Goal: Task Accomplishment & Management: Use online tool/utility

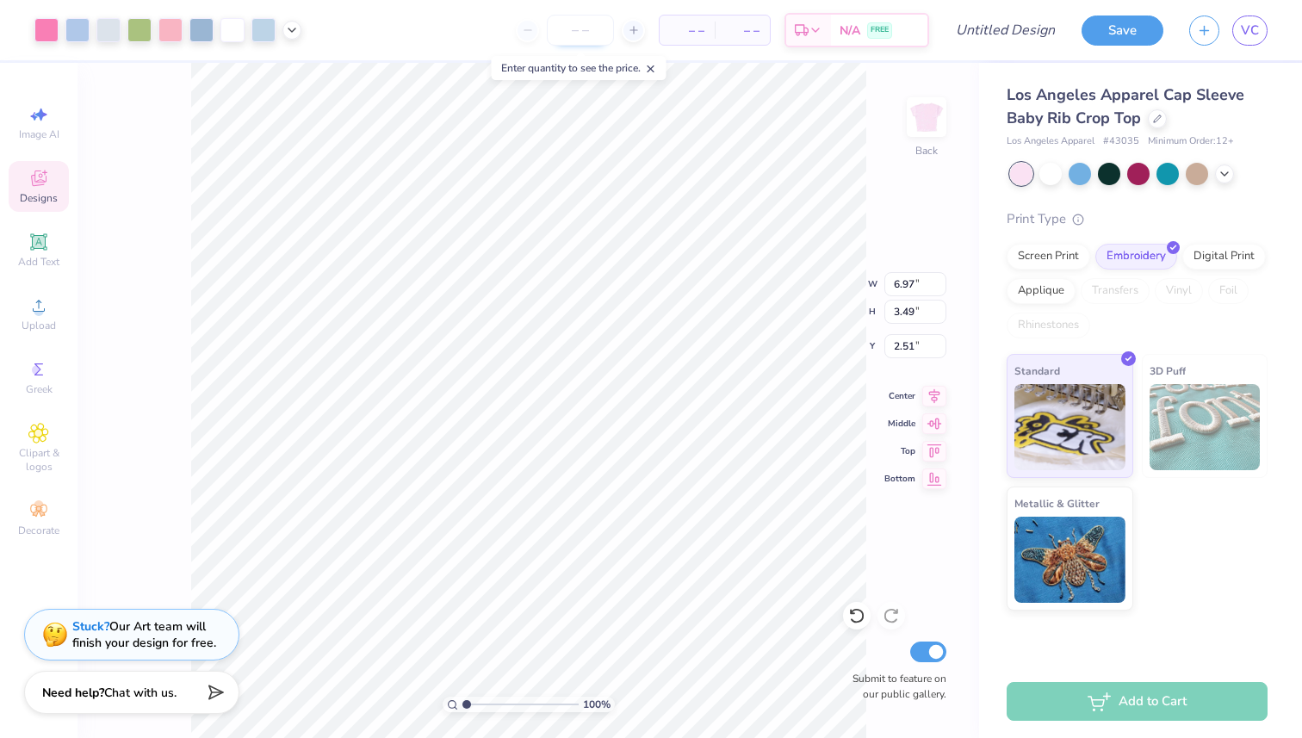
click at [589, 36] on input "number" at bounding box center [580, 30] width 67 height 31
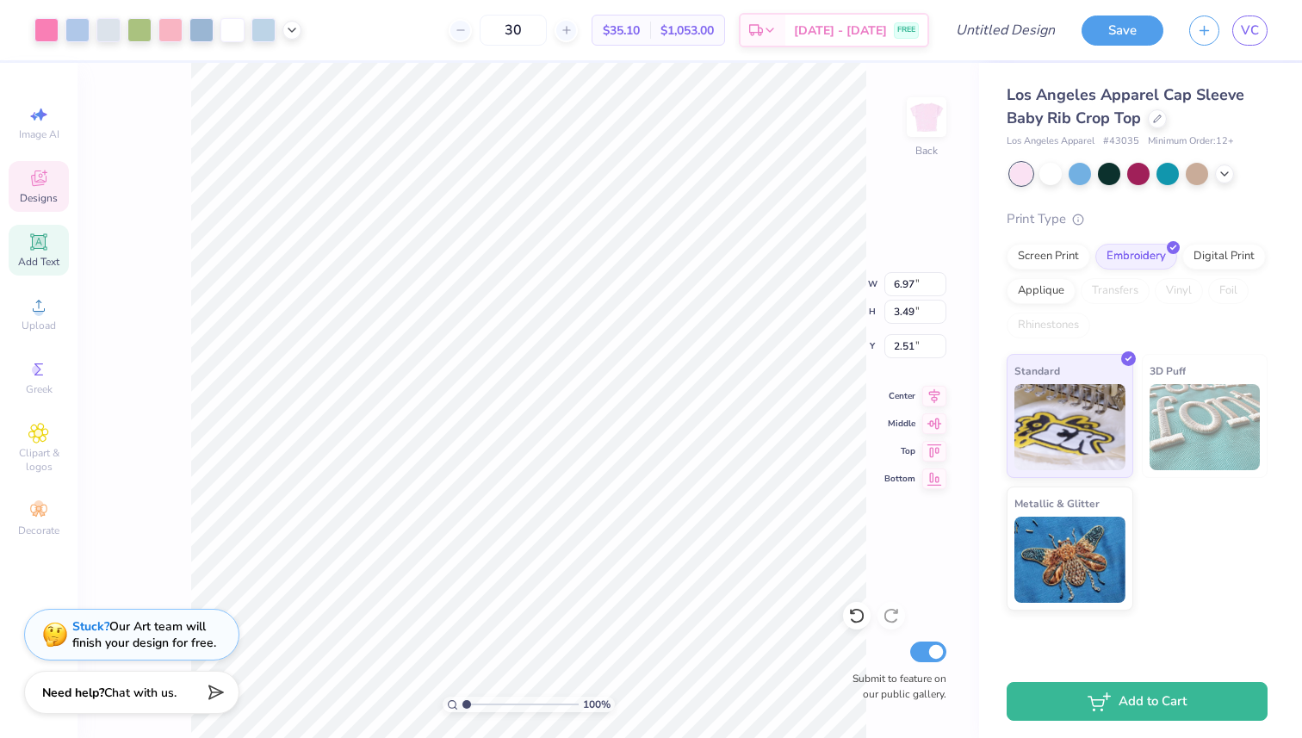
type input "30"
click at [61, 244] on div "Add Text" at bounding box center [39, 250] width 60 height 51
type input "4.03"
type input "1.17"
type input "6.17"
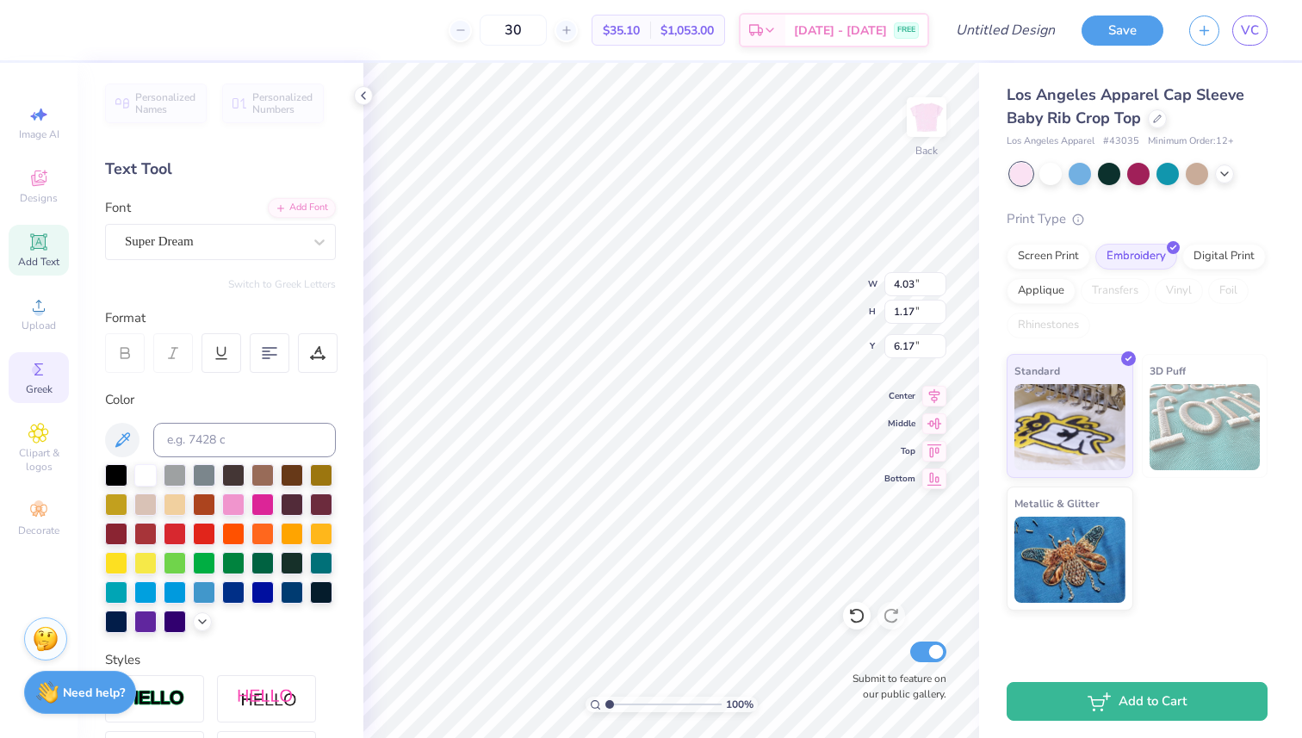
click at [43, 363] on icon at bounding box center [38, 369] width 21 height 21
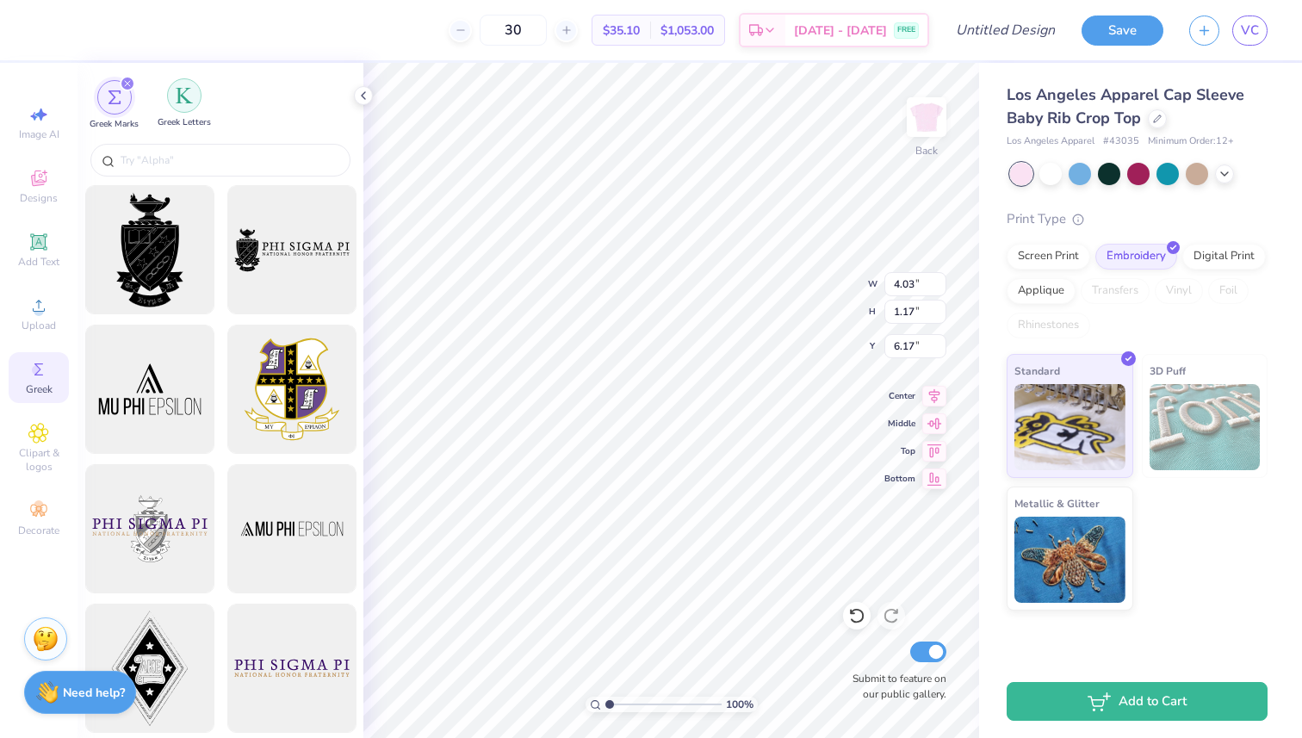
click at [171, 90] on div "filter for Greek Letters" at bounding box center [184, 95] width 34 height 34
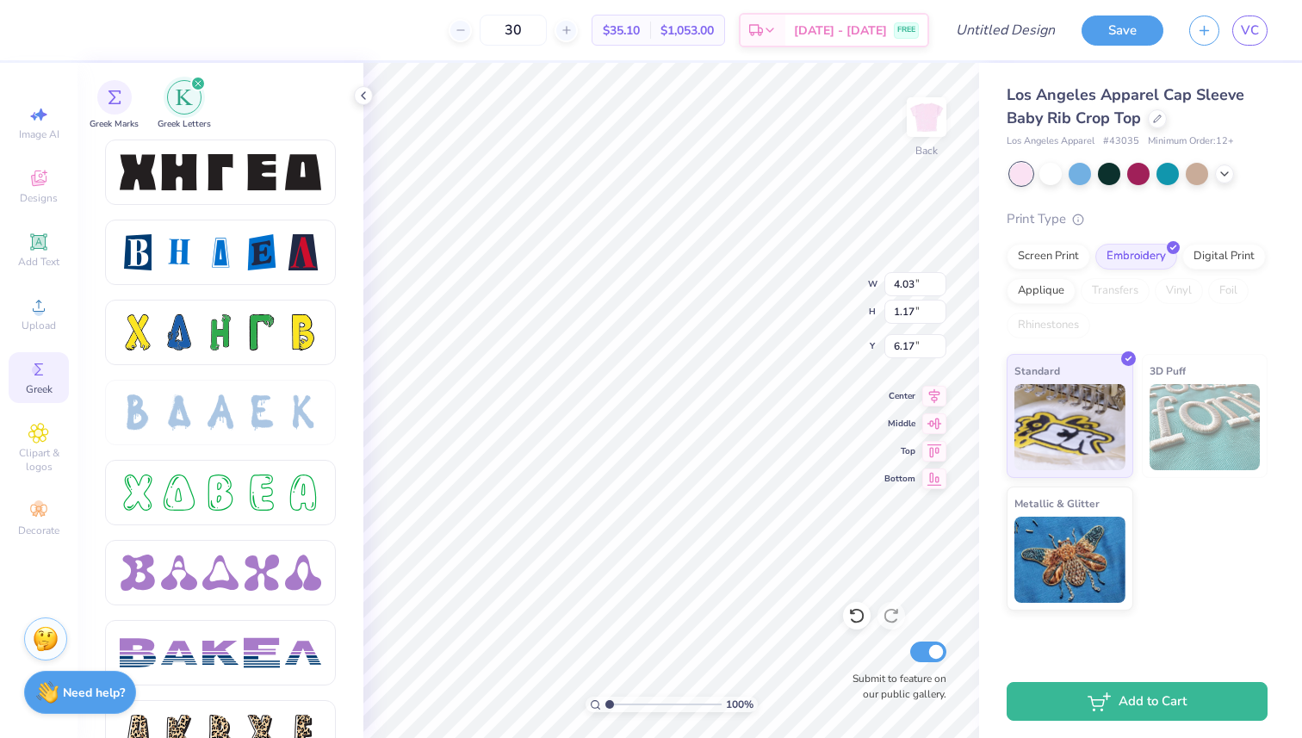
scroll to position [2322, 0]
click at [209, 468] on div at bounding box center [220, 493] width 231 height 65
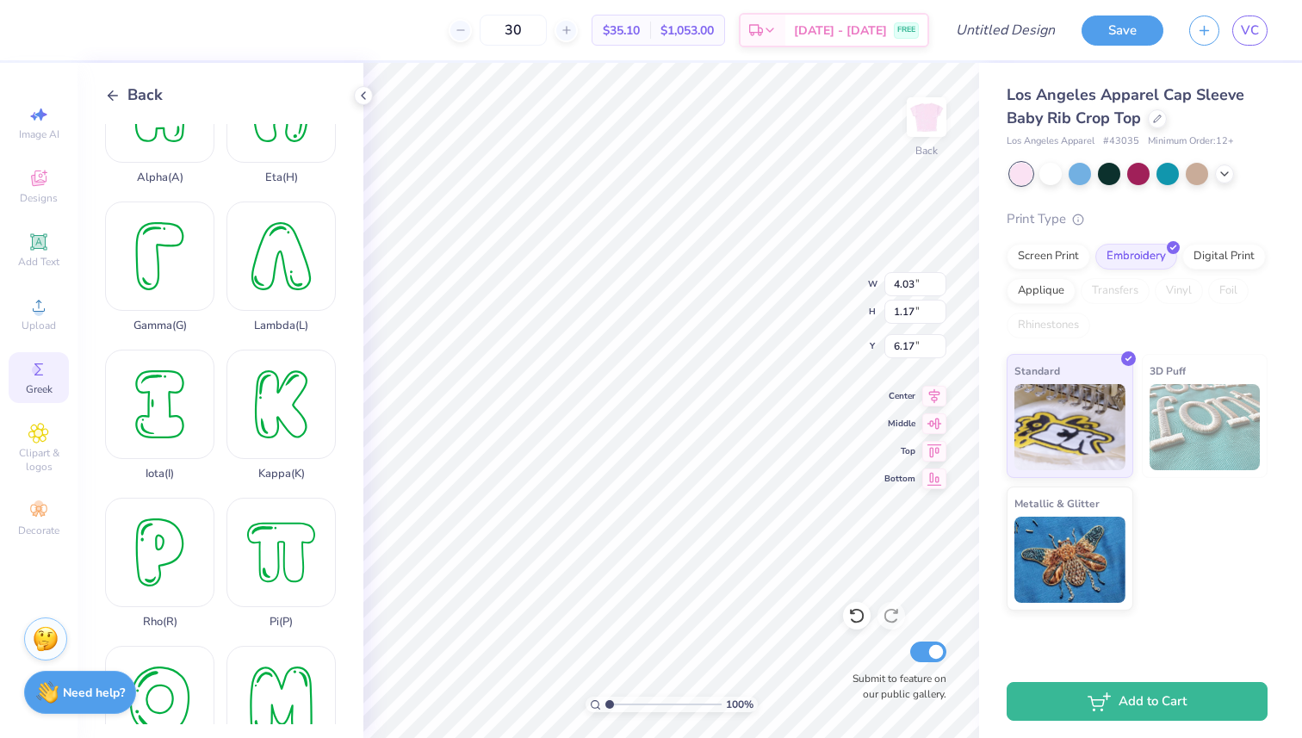
scroll to position [247, 0]
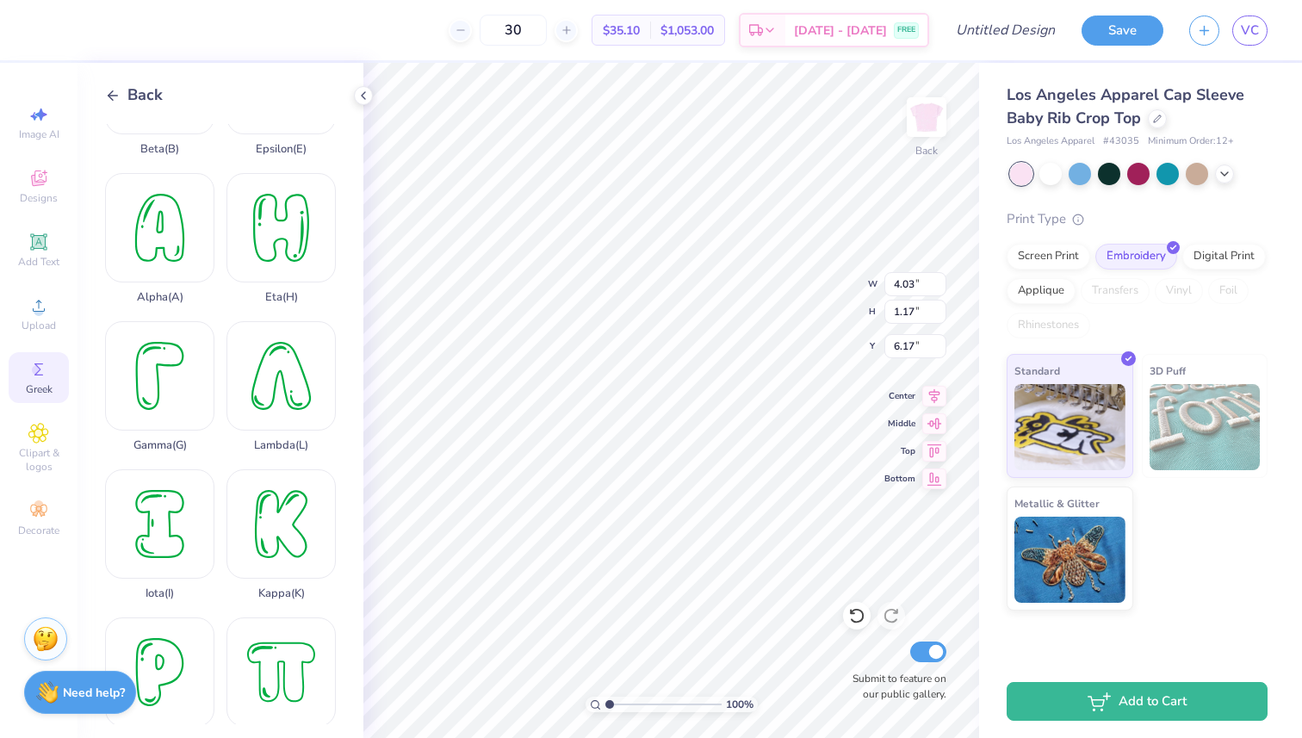
click at [110, 99] on icon at bounding box center [113, 96] width 16 height 16
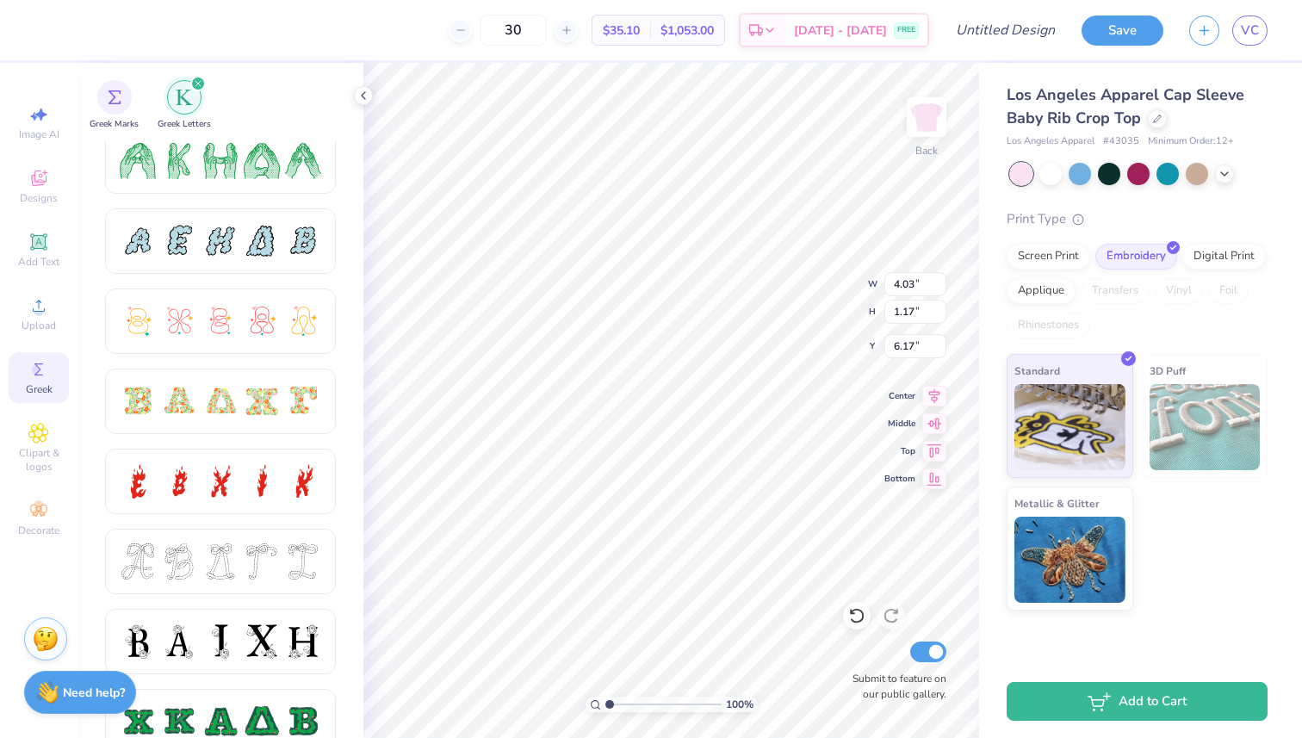
scroll to position [334, 0]
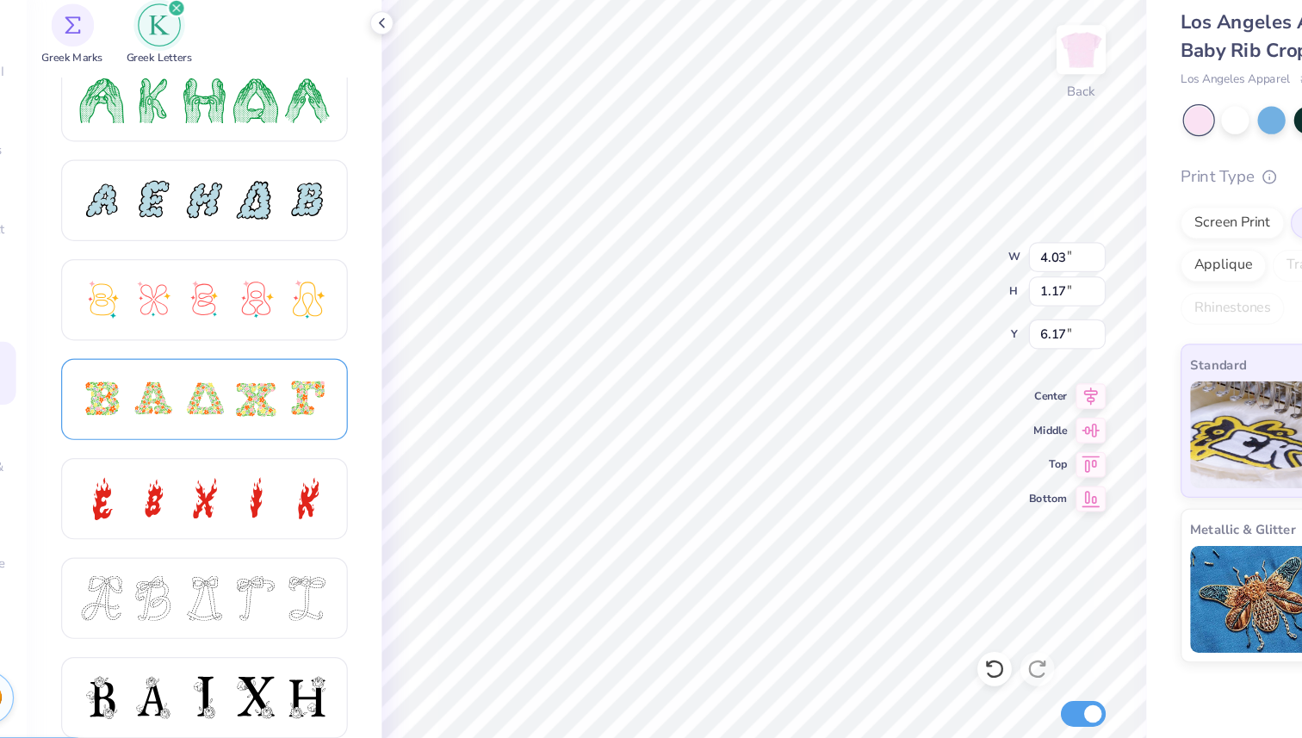
click at [228, 405] on div at bounding box center [220, 399] width 36 height 36
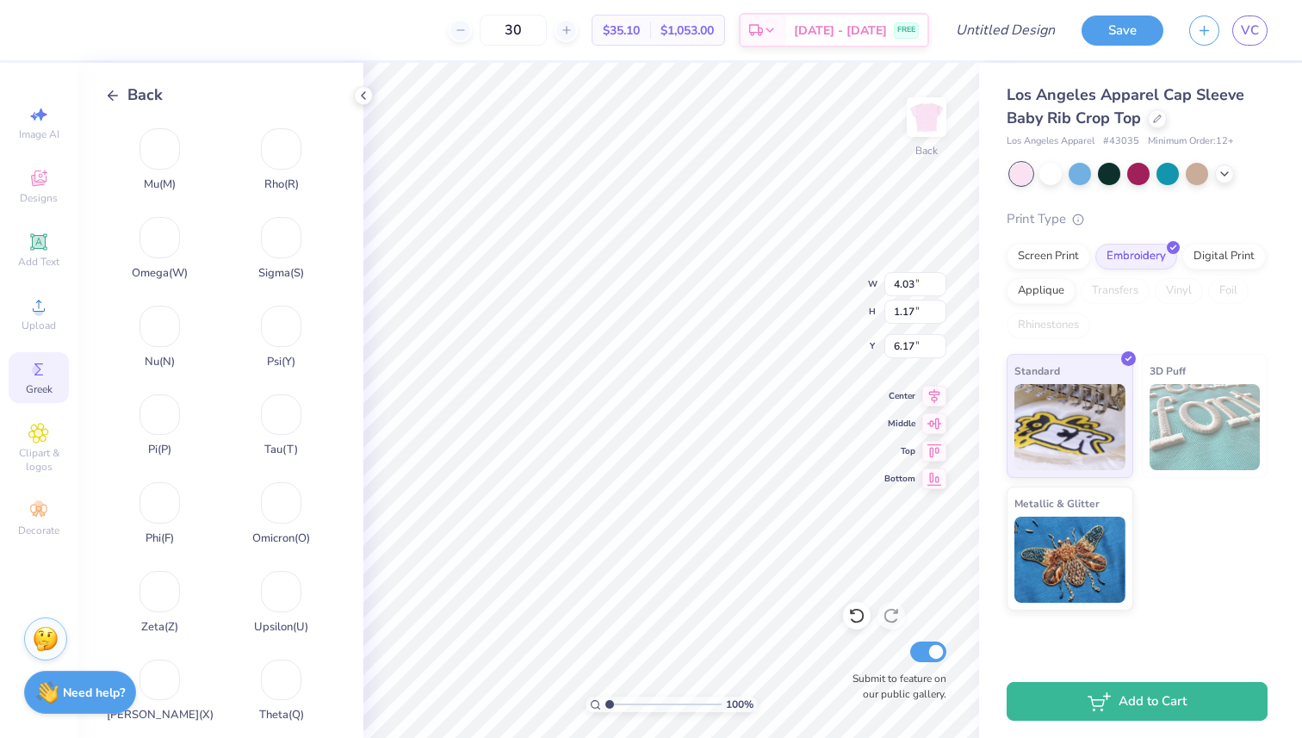
scroll to position [643, 0]
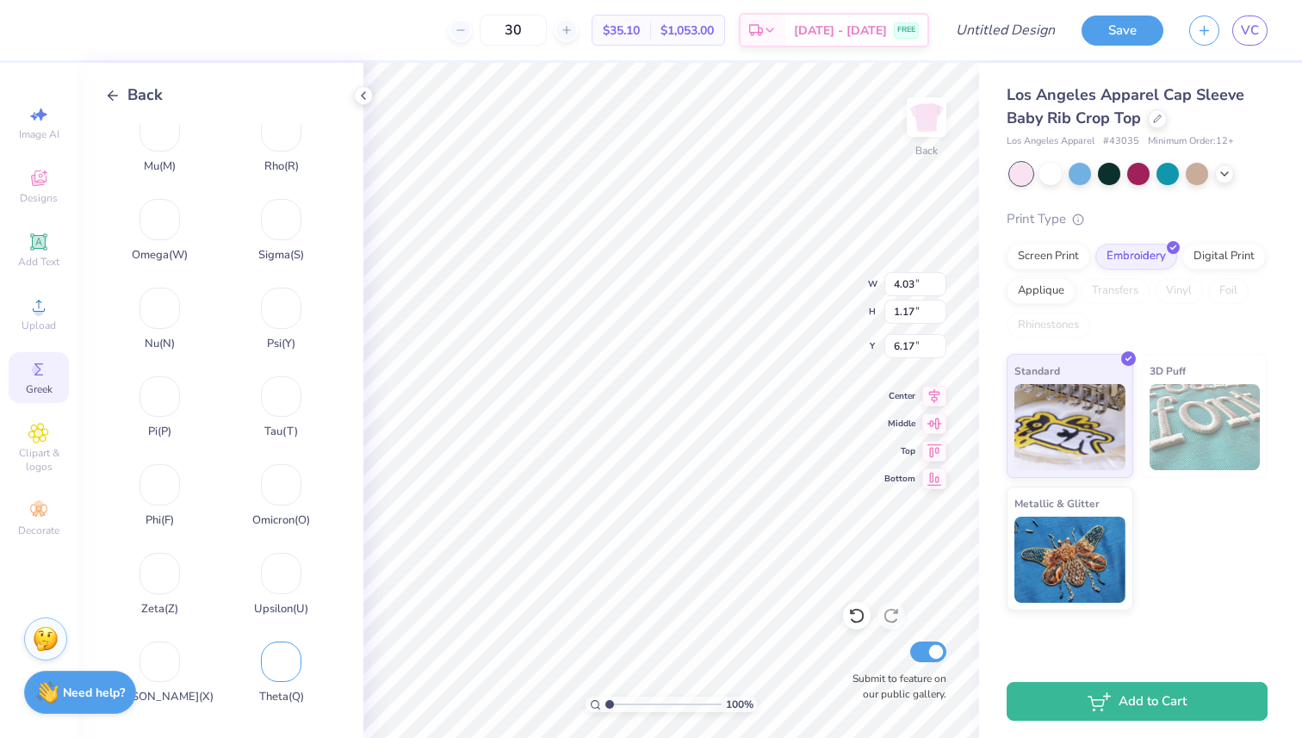
click at [281, 673] on div "Theta ( Q )" at bounding box center [281, 668] width 109 height 71
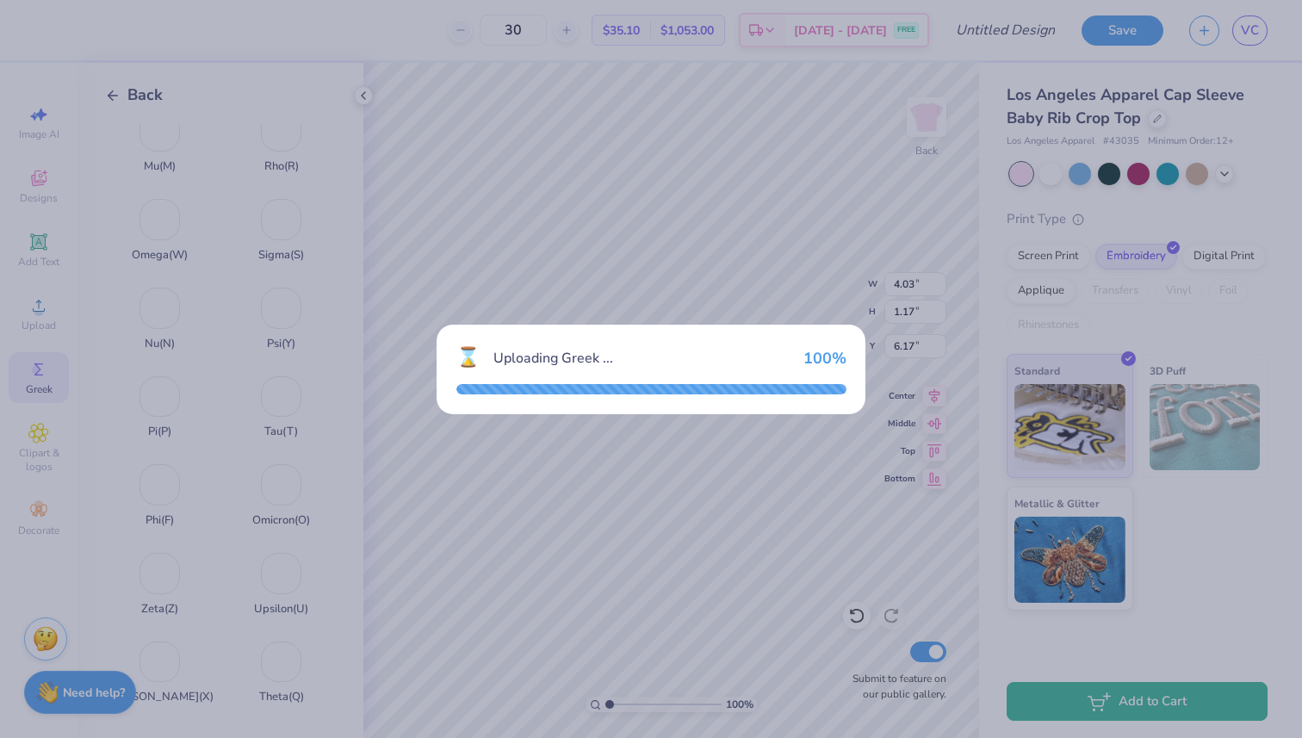
scroll to position [823, 0]
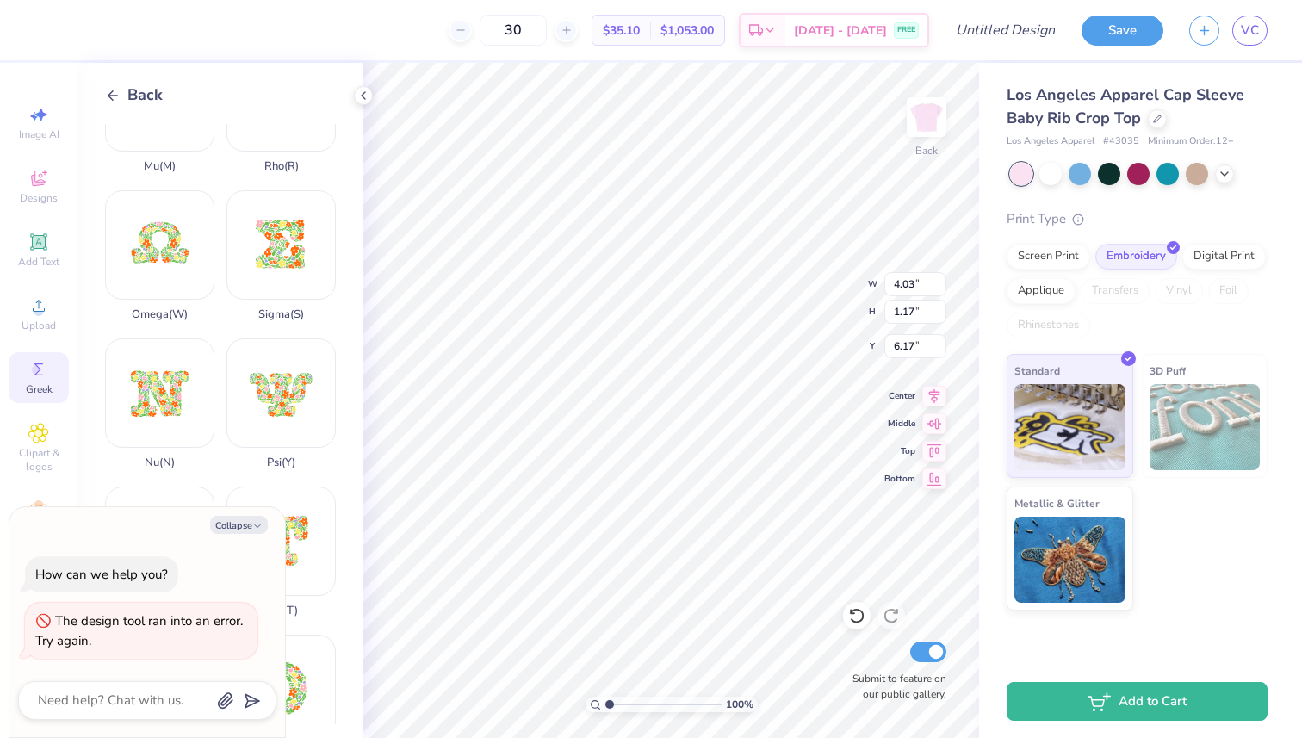
type textarea "x"
type input "3.00"
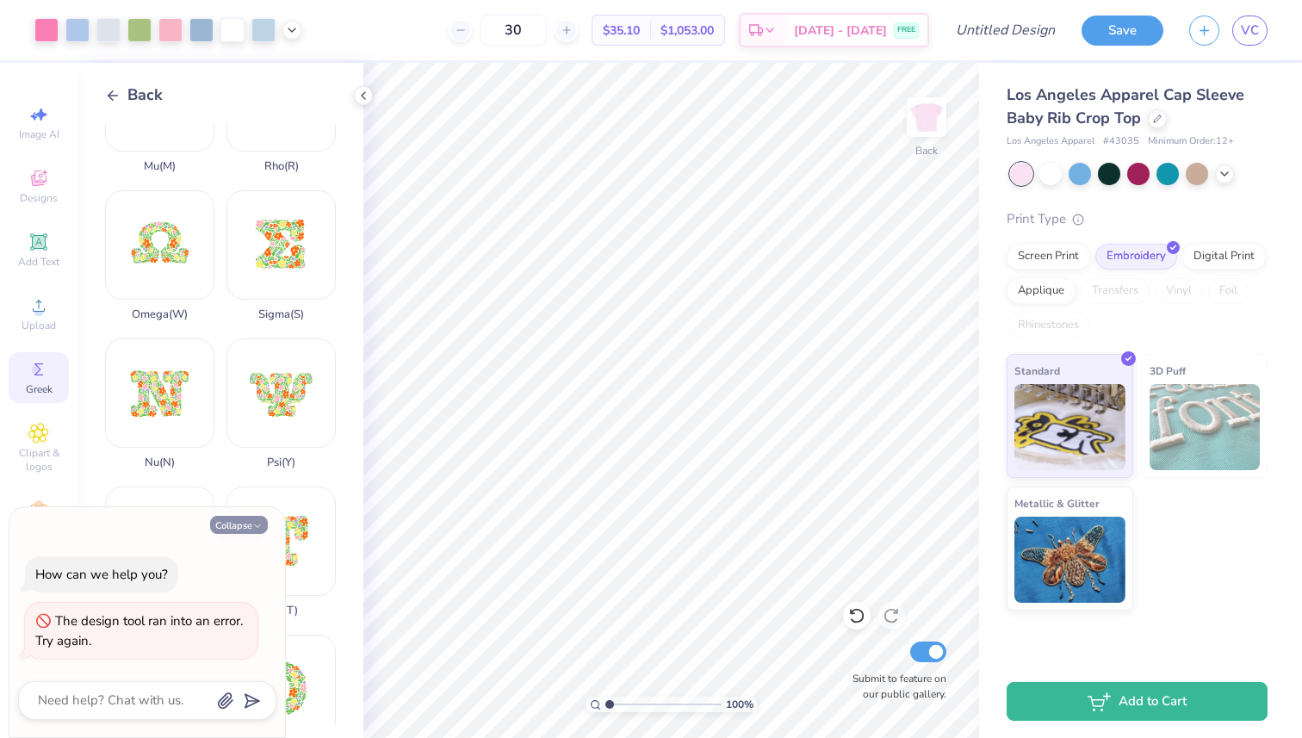
click at [250, 523] on button "Collapse" at bounding box center [239, 525] width 58 height 18
type textarea "x"
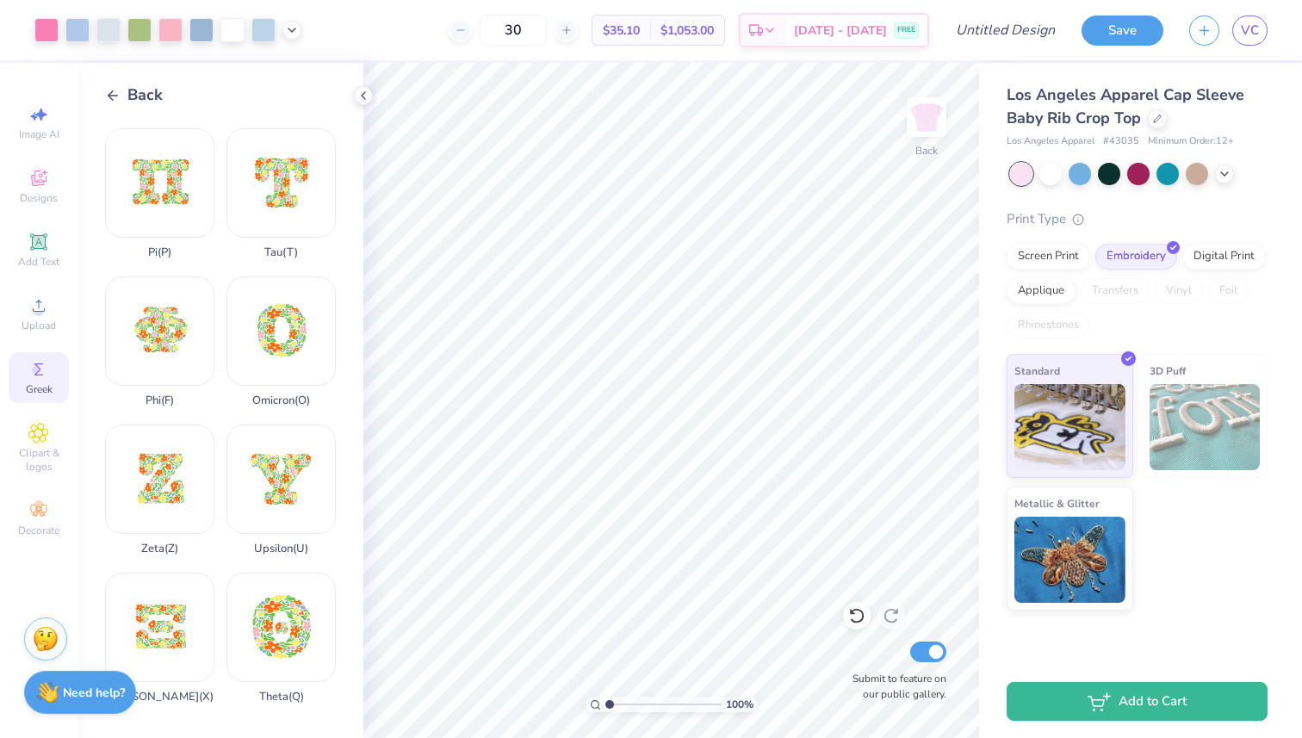
scroll to position [0, 0]
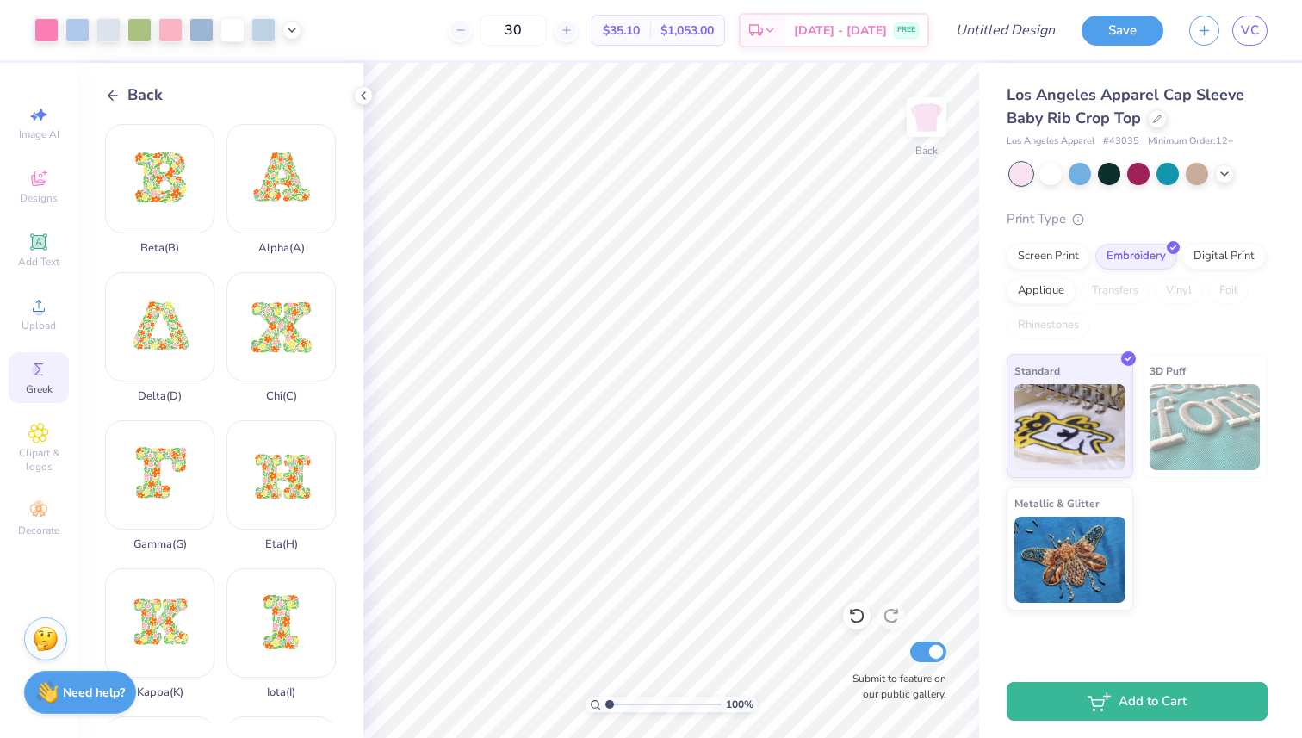
click at [114, 90] on icon at bounding box center [113, 96] width 16 height 16
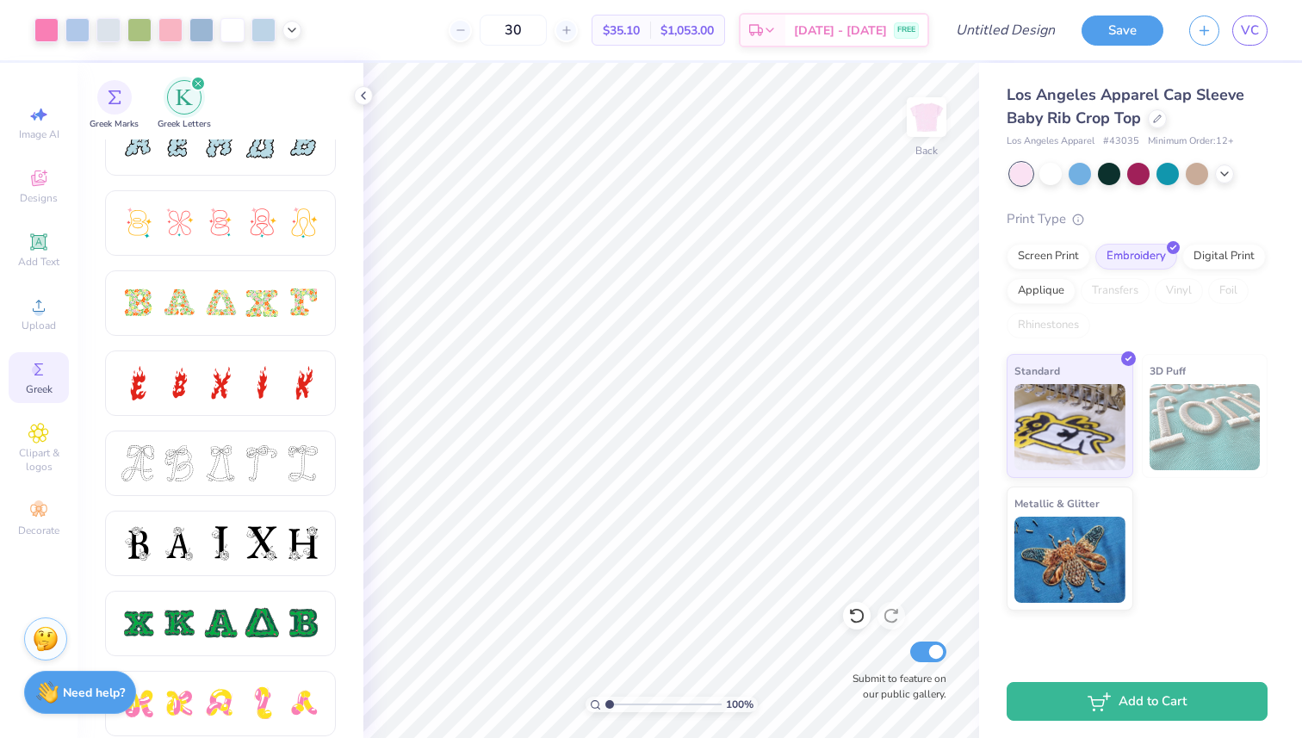
scroll to position [529, 0]
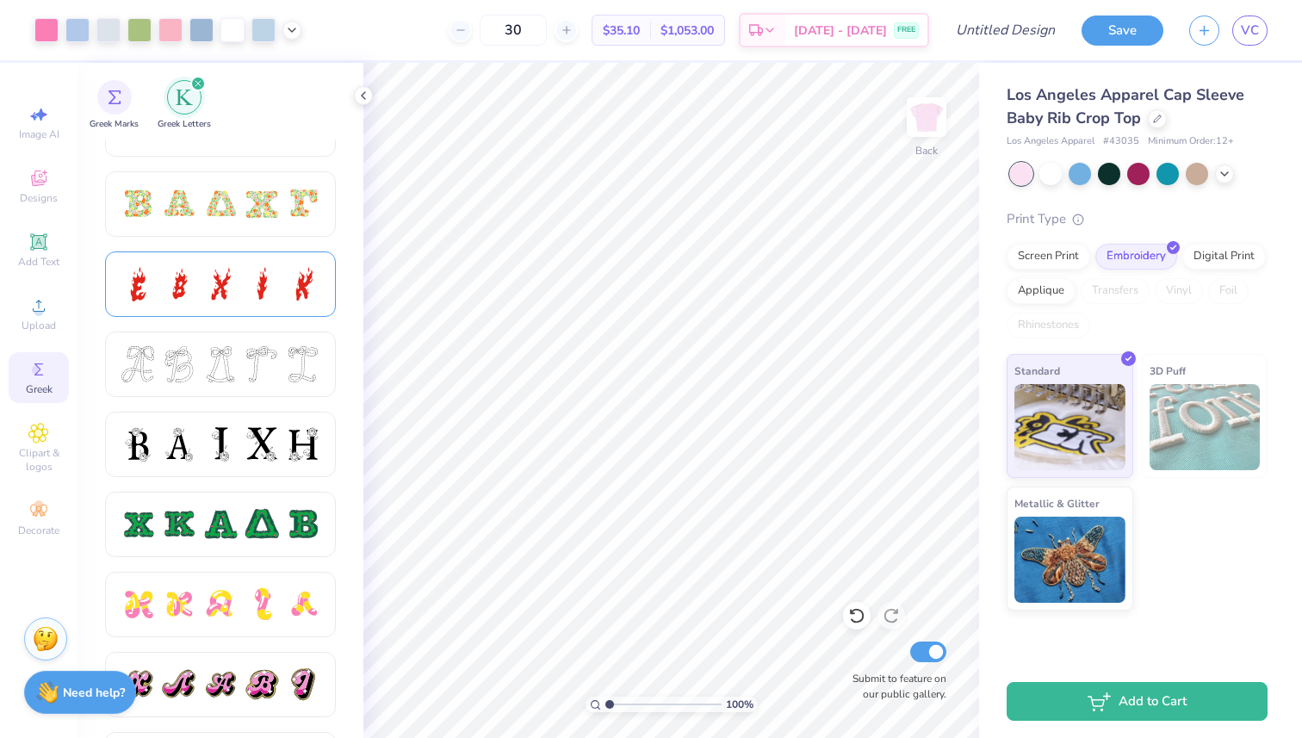
click at [226, 295] on div at bounding box center [220, 284] width 36 height 36
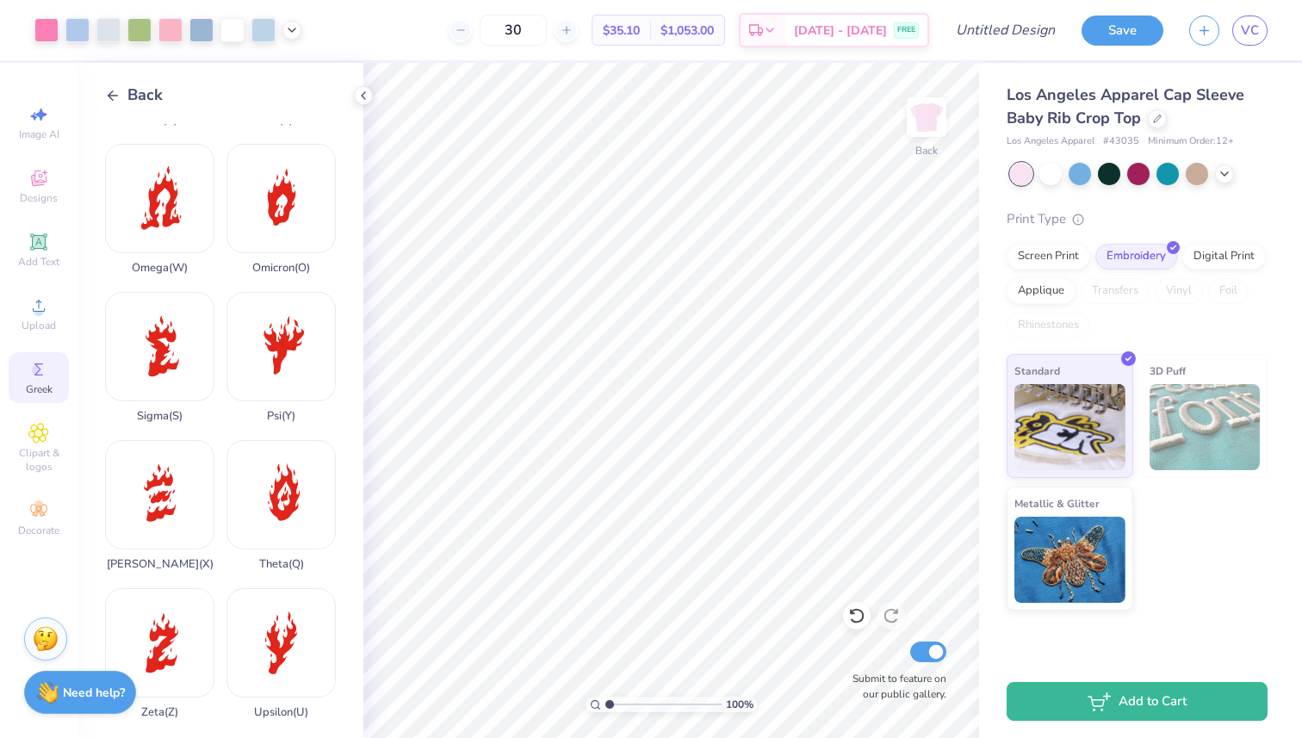
scroll to position [1181, 0]
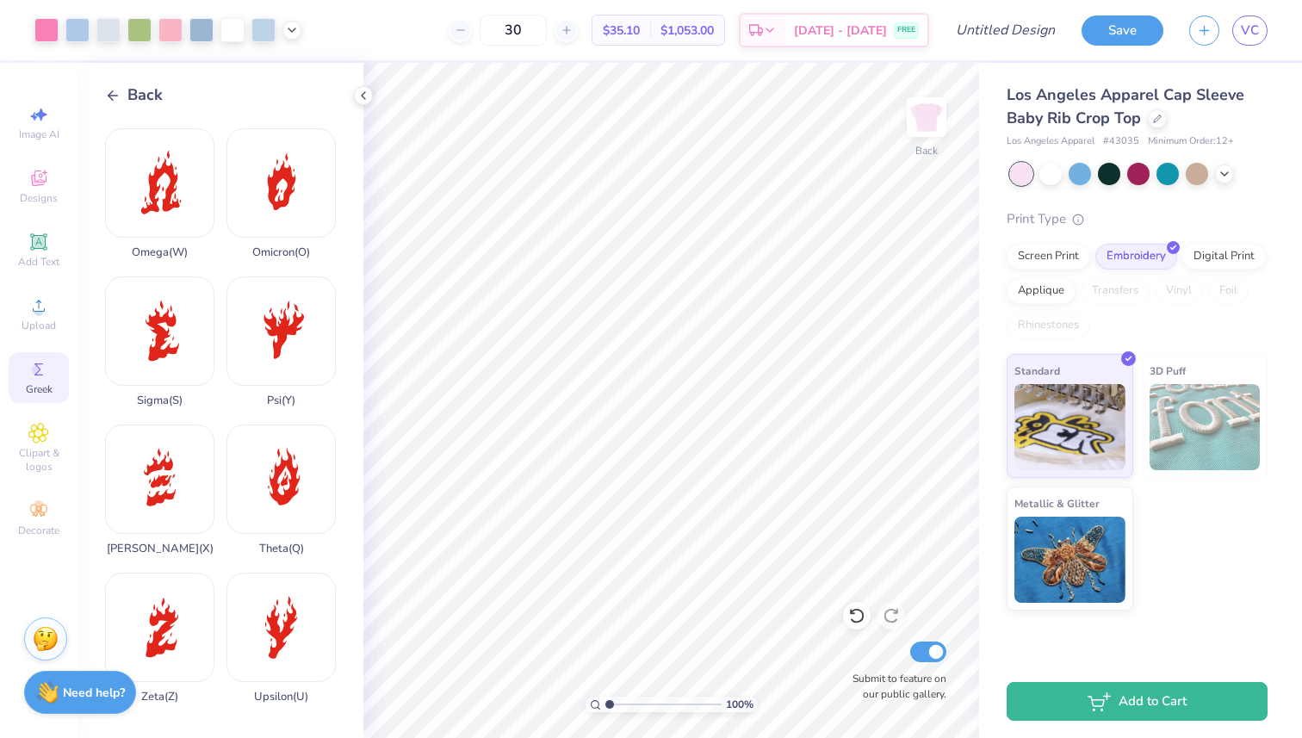
click at [112, 88] on icon at bounding box center [113, 96] width 16 height 16
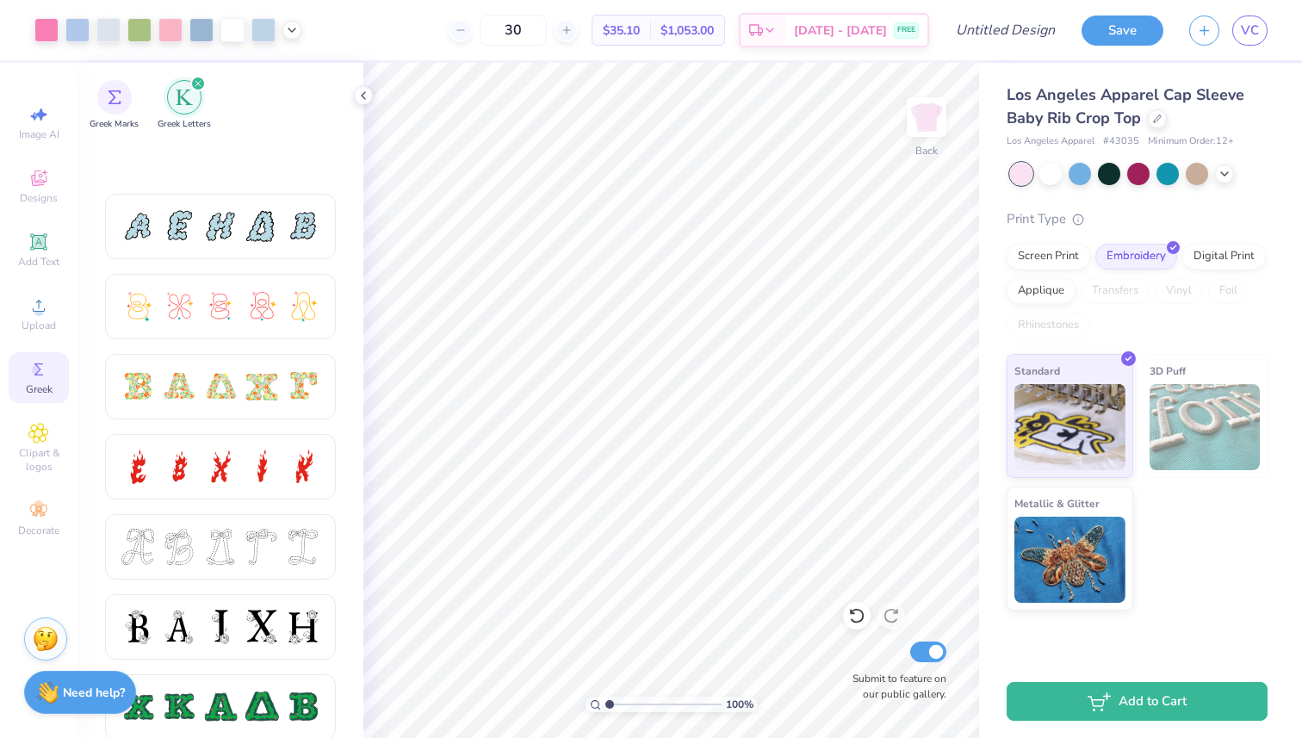
scroll to position [606, 0]
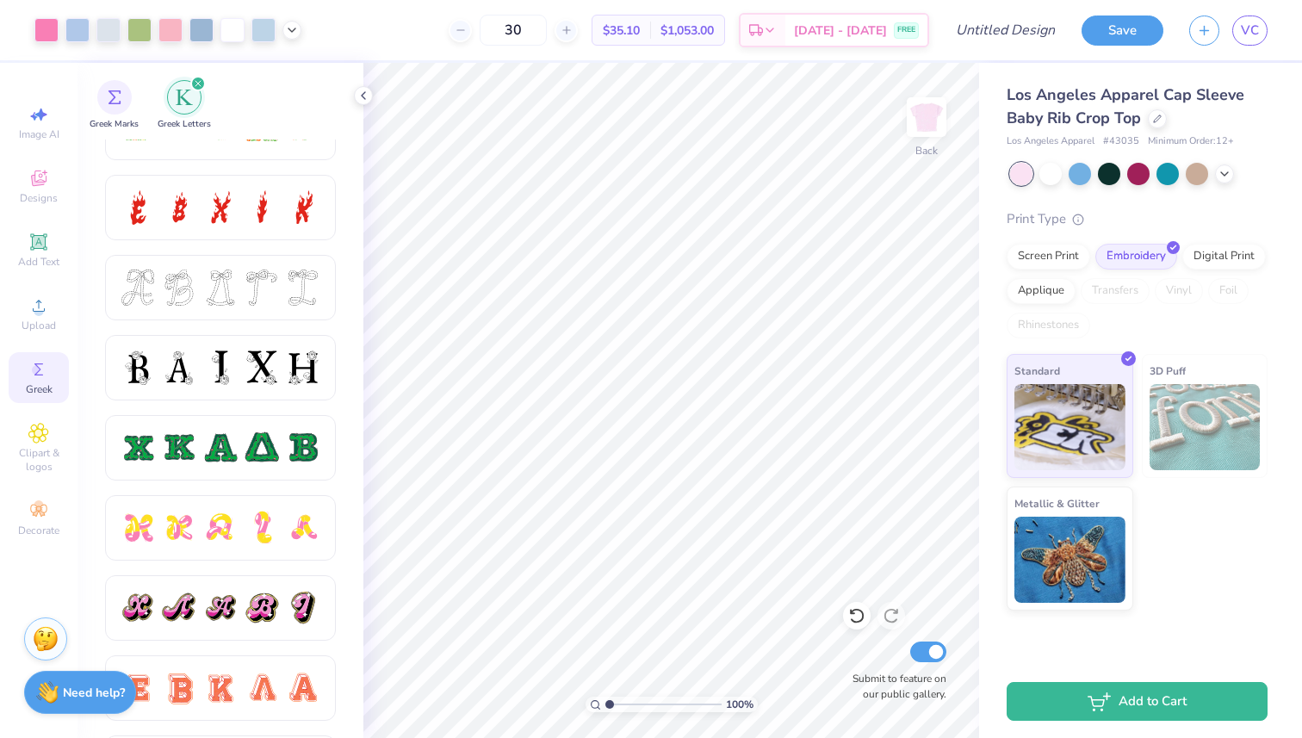
click at [199, 83] on icon "filter for Greek Letters" at bounding box center [198, 83] width 7 height 7
click at [196, 82] on icon "filter for Greek Letters" at bounding box center [198, 83] width 5 height 5
click at [185, 89] on img "filter for Greek Letters" at bounding box center [184, 97] width 17 height 17
click at [118, 90] on img "filter for Greek Marks" at bounding box center [115, 96] width 14 height 14
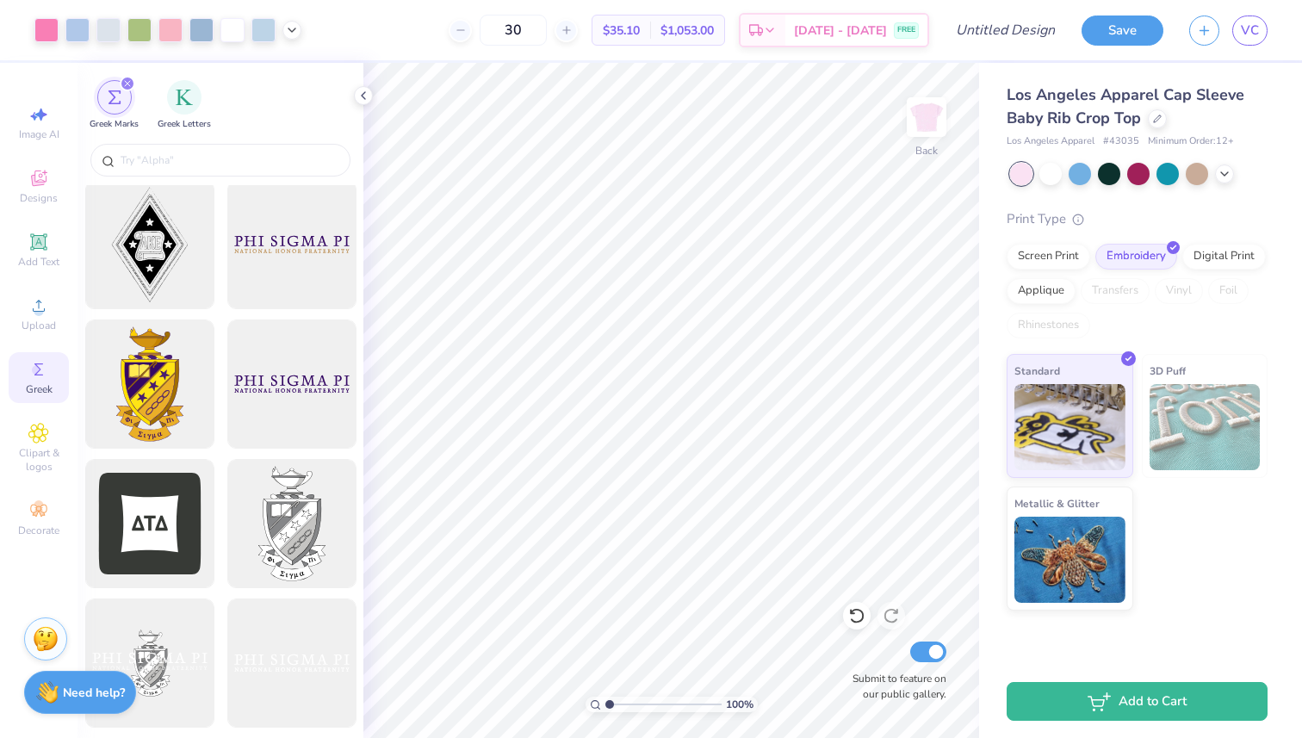
scroll to position [0, 0]
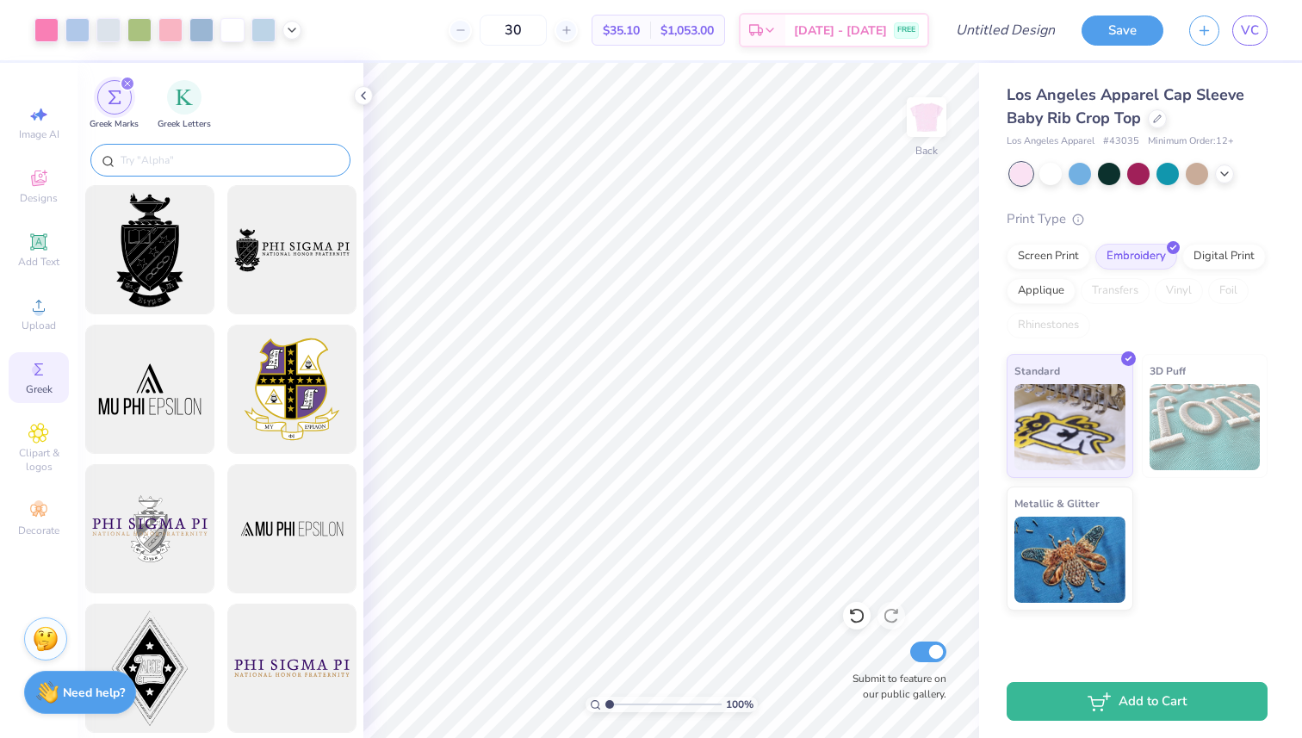
click at [170, 161] on input "text" at bounding box center [229, 160] width 221 height 17
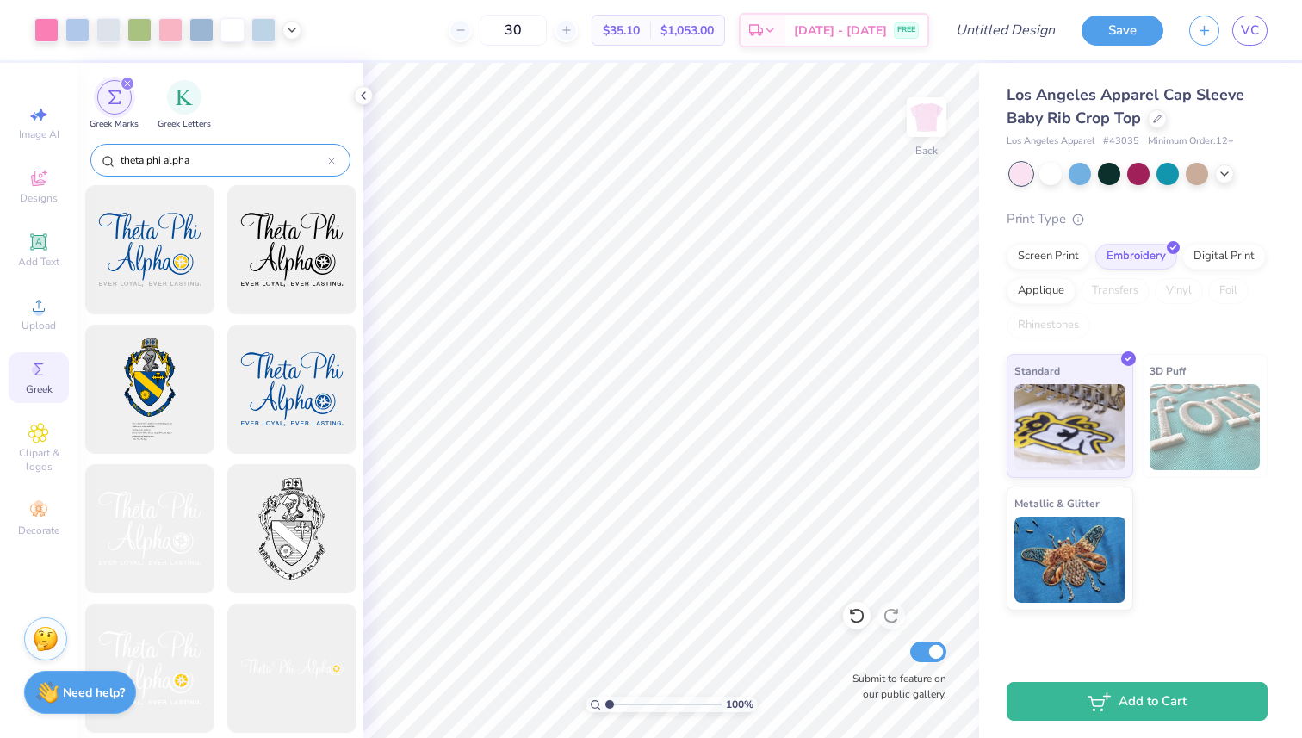
click at [265, 168] on input "theta phi alpha" at bounding box center [223, 160] width 209 height 17
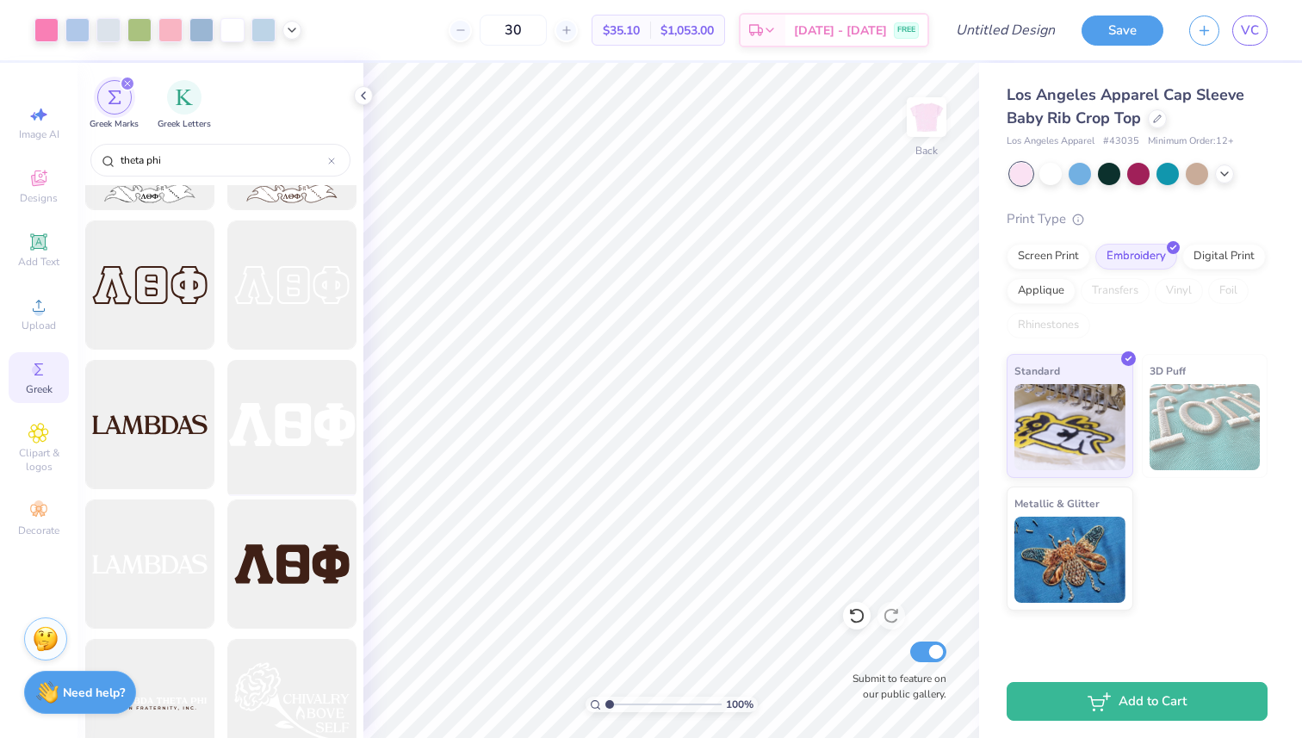
scroll to position [105, 0]
type input "theta phi"
